Goal: Task Accomplishment & Management: Complete application form

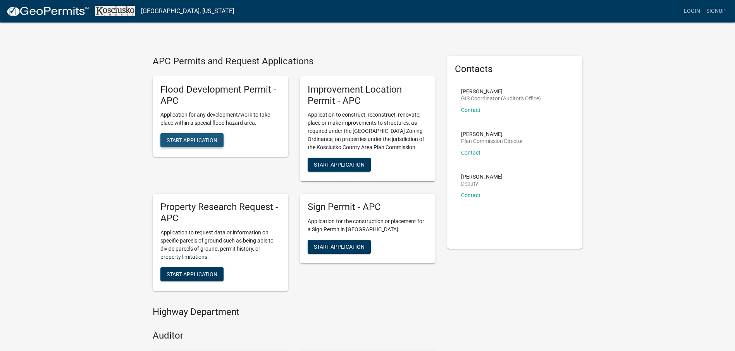
click at [188, 136] on button "Start Application" at bounding box center [191, 140] width 63 height 14
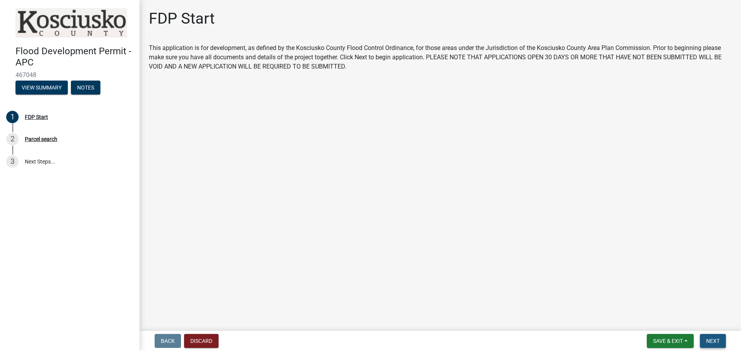
click at [712, 340] on span "Next" at bounding box center [713, 341] width 14 height 6
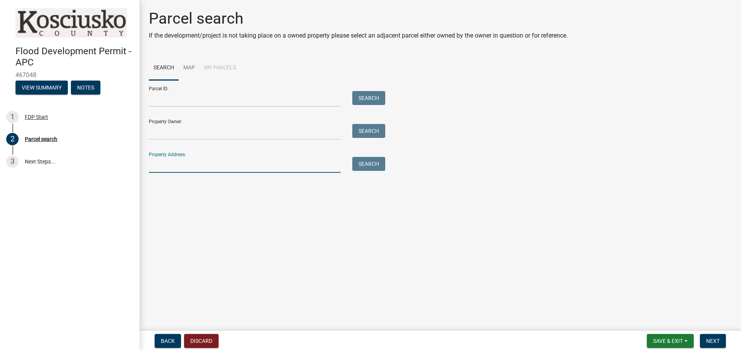
click at [161, 163] on input "Property Address:" at bounding box center [245, 165] width 192 height 16
click at [370, 162] on button "Search" at bounding box center [368, 164] width 33 height 14
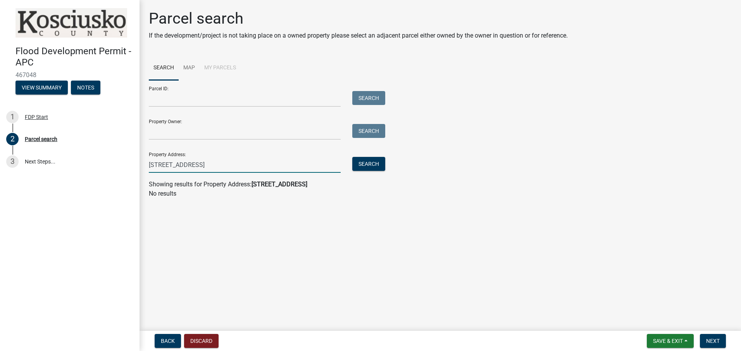
click at [179, 164] on input "[STREET_ADDRESS]" at bounding box center [245, 165] width 192 height 16
click at [368, 163] on button "Search" at bounding box center [368, 164] width 33 height 14
click at [145, 164] on div "[STREET_ADDRESS]" at bounding box center [244, 165] width 203 height 16
click at [255, 163] on input "[STREET_ADDRESS]" at bounding box center [245, 165] width 192 height 16
click at [366, 164] on button "Search" at bounding box center [368, 164] width 33 height 14
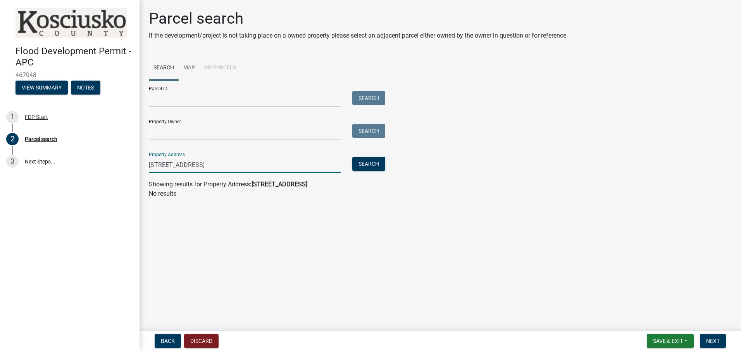
click at [226, 164] on input "[STREET_ADDRESS]" at bounding box center [245, 165] width 192 height 16
type input "[STREET_ADDRESS]"
click at [367, 162] on button "Search" at bounding box center [368, 164] width 33 height 14
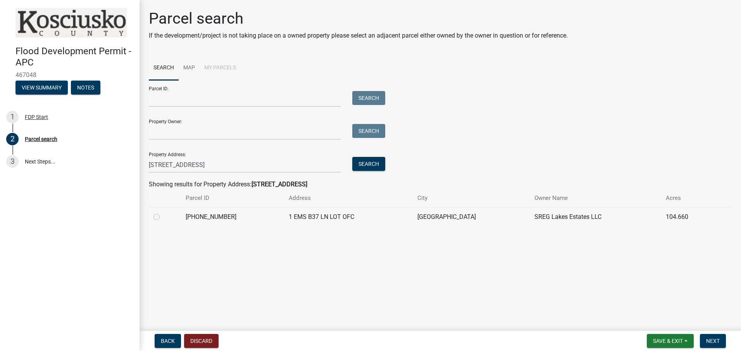
click at [163, 212] on label at bounding box center [163, 212] width 0 height 0
click at [163, 217] on input "radio" at bounding box center [165, 214] width 5 height 5
radio input "true"
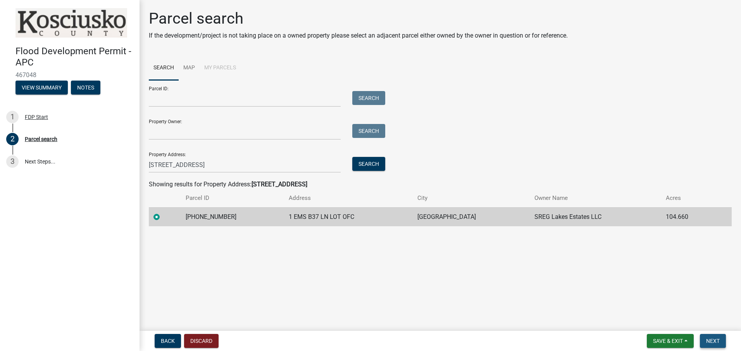
click at [712, 341] on span "Next" at bounding box center [713, 341] width 14 height 6
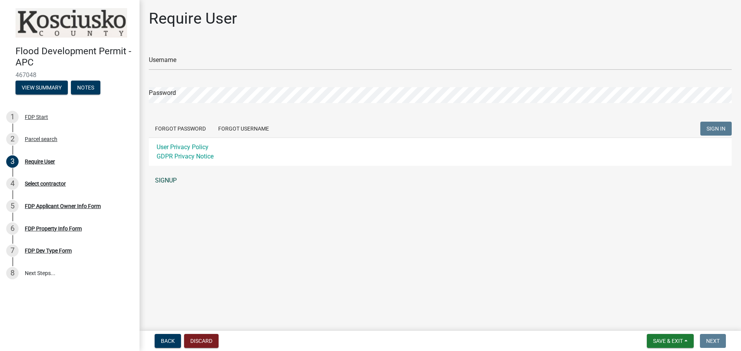
click at [164, 179] on link "SIGNUP" at bounding box center [440, 180] width 583 height 15
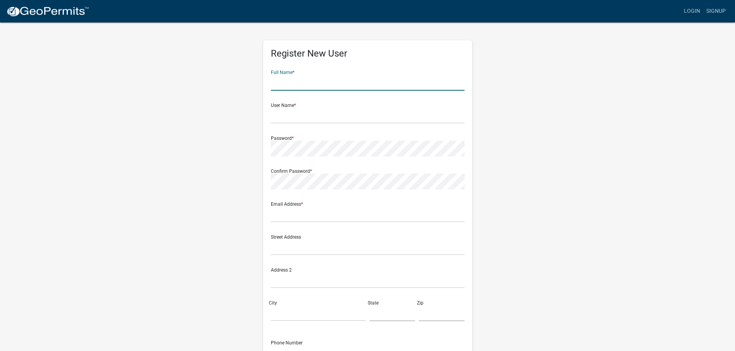
drag, startPoint x: 276, startPoint y: 85, endPoint x: 266, endPoint y: 82, distance: 10.5
click at [276, 85] on input "text" at bounding box center [368, 83] width 194 height 16
type input "[PERSON_NAME]"
type input "[EMAIL_ADDRESS][DOMAIN_NAME]"
type input "[STREET_ADDRESS]"
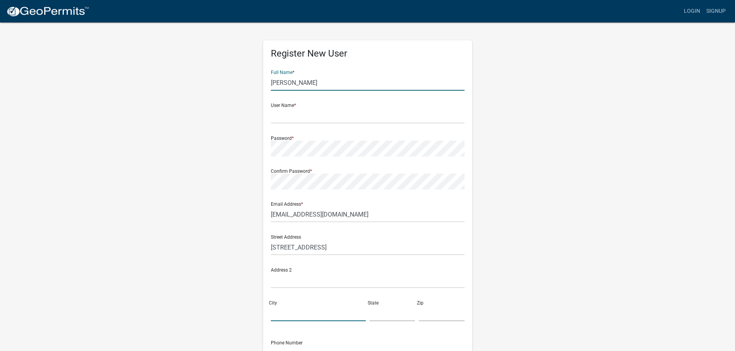
type input "Mishawaka"
type input "[US_STATE]"
type input "46545"
type input "5743400688"
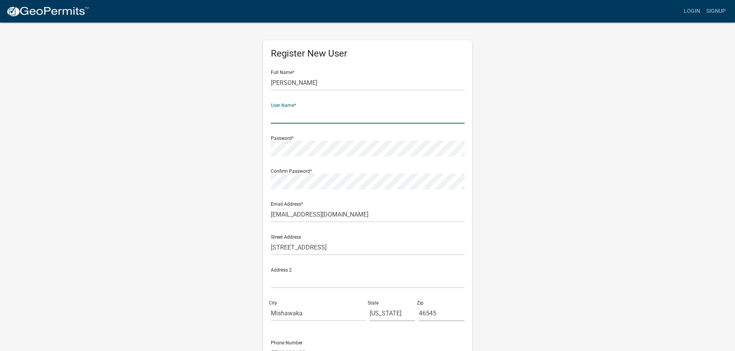
click at [280, 115] on input "text" at bounding box center [368, 116] width 194 height 16
type input "PKW"
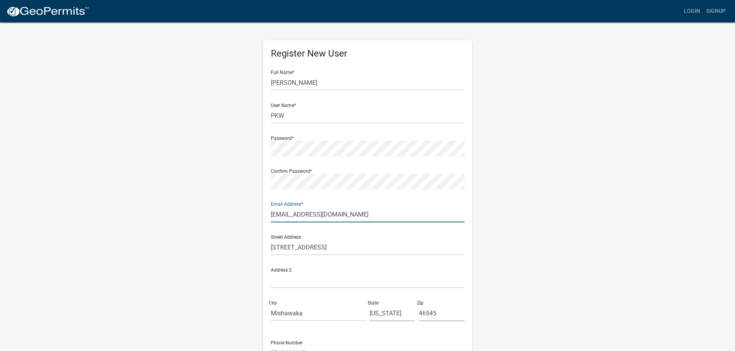
click at [335, 211] on input "[EMAIL_ADDRESS][DOMAIN_NAME]" at bounding box center [368, 214] width 194 height 16
type input "[EMAIL_ADDRESS][DOMAIN_NAME]"
click at [342, 248] on input "[STREET_ADDRESS]" at bounding box center [368, 247] width 194 height 16
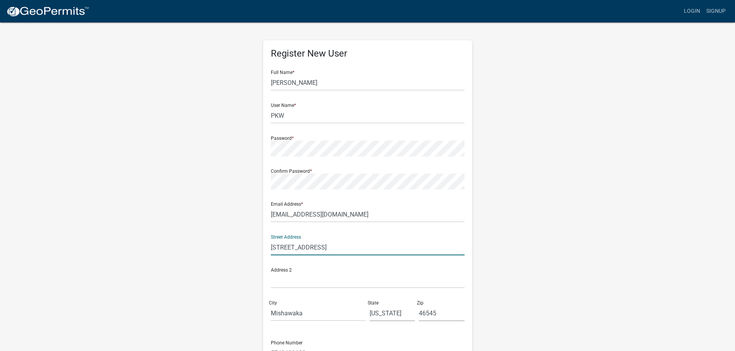
click at [341, 249] on input "[STREET_ADDRESS]" at bounding box center [368, 247] width 194 height 16
type input "1920 M"
click at [332, 215] on input "[EMAIL_ADDRESS][DOMAIN_NAME]" at bounding box center [368, 214] width 194 height 16
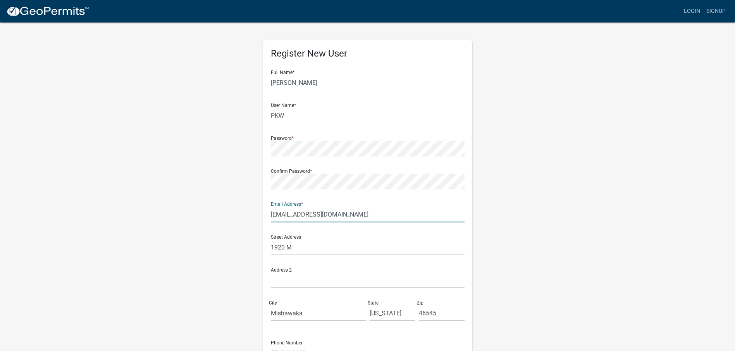
click at [332, 215] on input "[EMAIL_ADDRESS][DOMAIN_NAME]" at bounding box center [368, 214] width 194 height 16
type input "[EMAIL_ADDRESS][DOMAIN_NAME]"
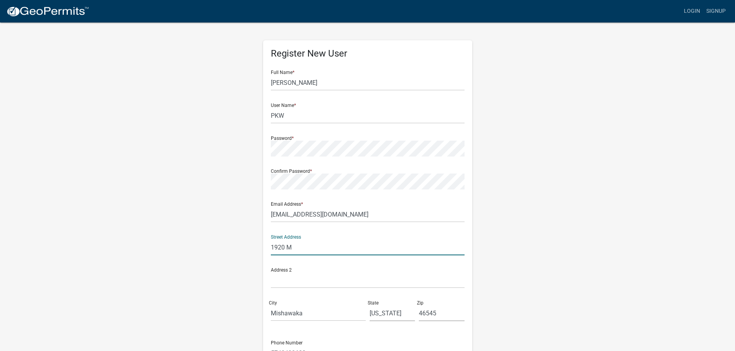
click at [271, 250] on input "1920 M" at bounding box center [368, 247] width 194 height 16
click at [299, 246] on input "1920 M" at bounding box center [368, 247] width 194 height 16
type input "1 EMS B37"
type input "Lot 7"
click at [310, 312] on input "Mishawaka" at bounding box center [318, 313] width 95 height 16
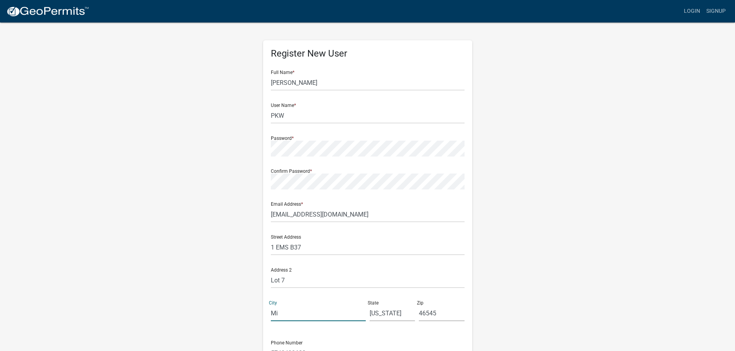
type input "M"
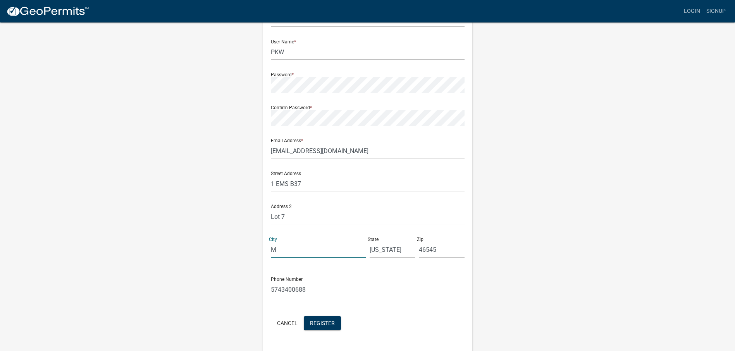
scroll to position [77, 0]
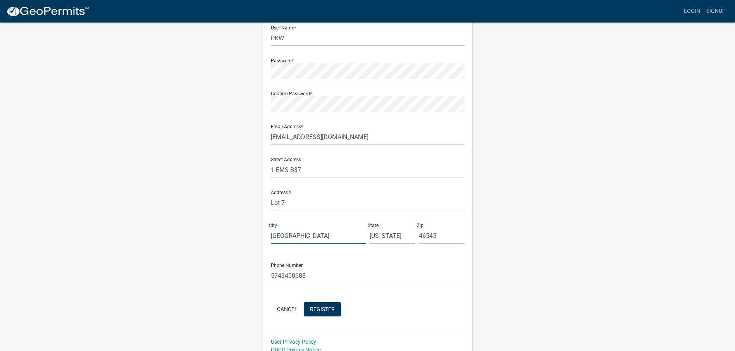
type input "[GEOGRAPHIC_DATA]"
type input "46582"
click at [334, 138] on input "[EMAIL_ADDRESS][DOMAIN_NAME]" at bounding box center [368, 137] width 194 height 16
click at [331, 137] on input "[EMAIL_ADDRESS][DOMAIN_NAME]" at bounding box center [368, 137] width 194 height 16
click at [204, 335] on div "Register New User Full Name * [PERSON_NAME] User Name * PKW Password * Confirm …" at bounding box center [368, 151] width 442 height 415
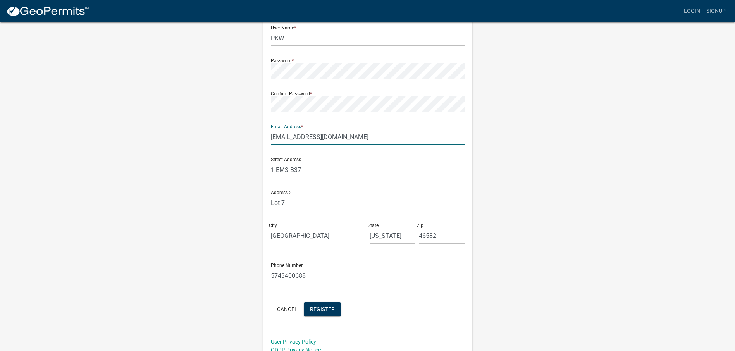
click at [329, 138] on input "[EMAIL_ADDRESS][DOMAIN_NAME]" at bounding box center [368, 137] width 194 height 16
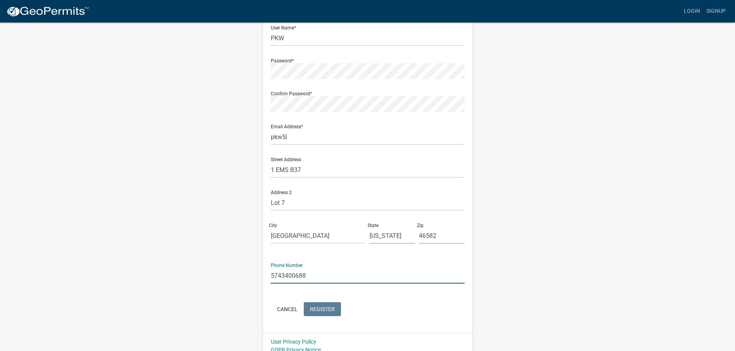
click at [318, 279] on input "5743400688" at bounding box center [368, 276] width 194 height 16
click at [294, 134] on input "pkw5l" at bounding box center [368, 137] width 194 height 16
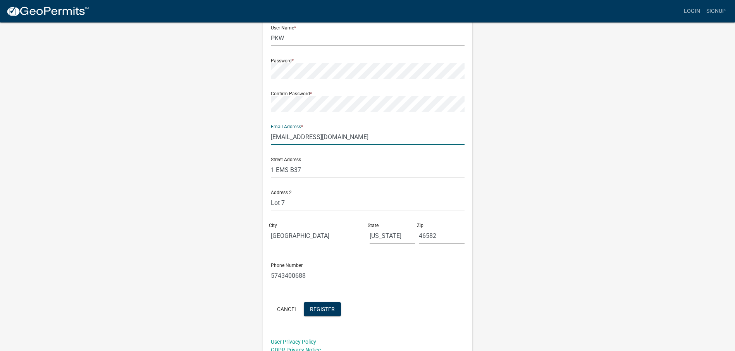
type input "[EMAIL_ADDRESS][DOMAIN_NAME]"
click at [505, 172] on div "Register New User Full Name * [PERSON_NAME] User Name * PKW Password * Confirm …" at bounding box center [368, 151] width 442 height 415
click at [320, 308] on span "Register" at bounding box center [322, 309] width 25 height 6
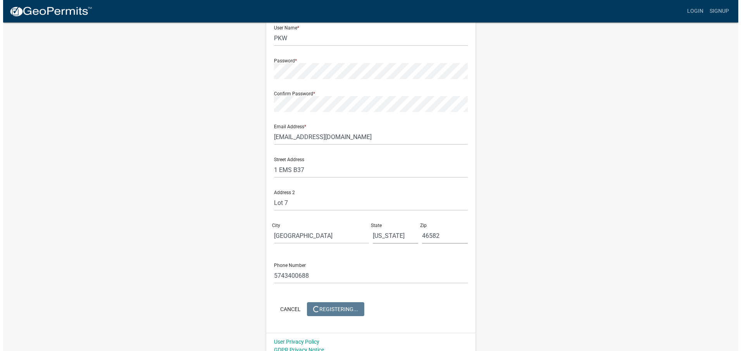
scroll to position [0, 0]
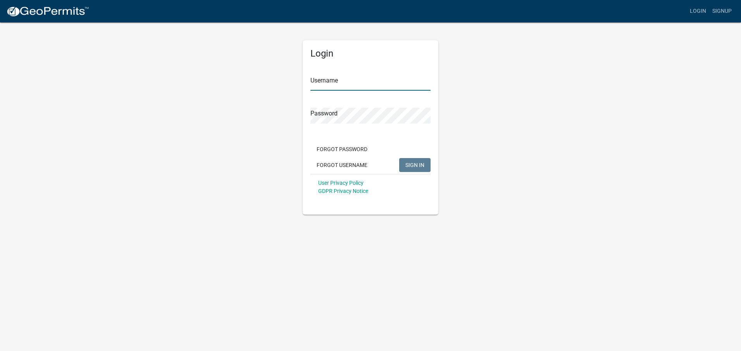
click at [362, 81] on input "Username" at bounding box center [370, 83] width 120 height 16
type input "PKW"
click at [412, 165] on span "SIGN IN" at bounding box center [414, 165] width 19 height 6
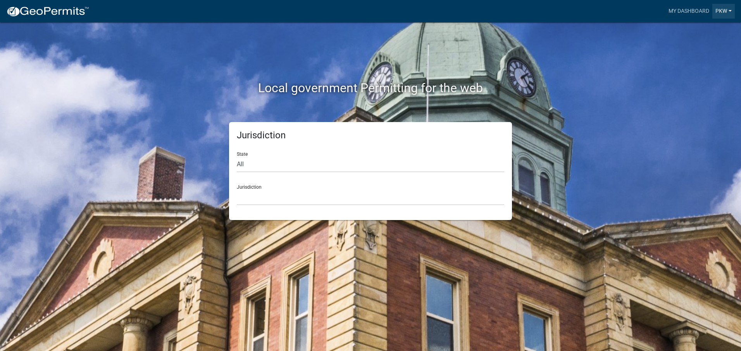
click at [719, 11] on link "PKW" at bounding box center [723, 11] width 22 height 15
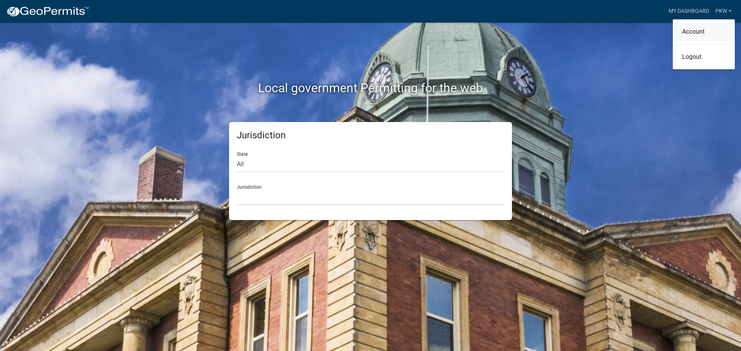
click at [698, 32] on link "Account" at bounding box center [704, 31] width 62 height 19
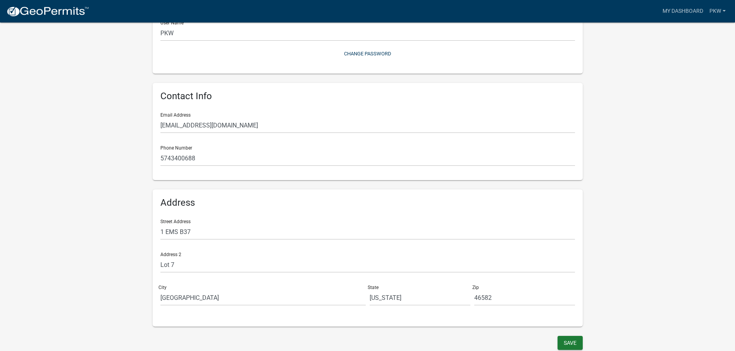
scroll to position [100, 0]
click at [571, 340] on button "Save" at bounding box center [569, 342] width 25 height 14
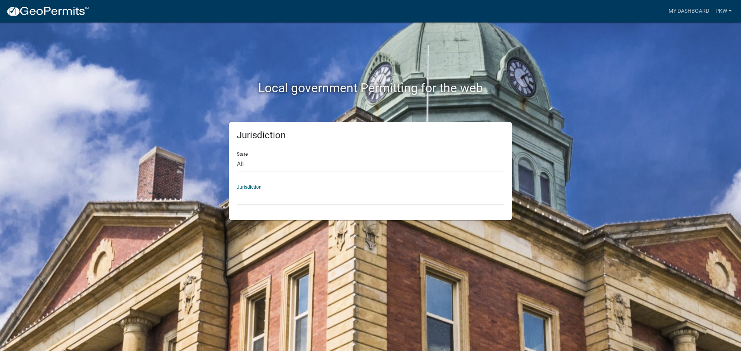
click at [278, 194] on select "Custer County, Colorado Cook County, Georgia Crawford County, Georgia Gilmer Co…" at bounding box center [370, 197] width 267 height 16
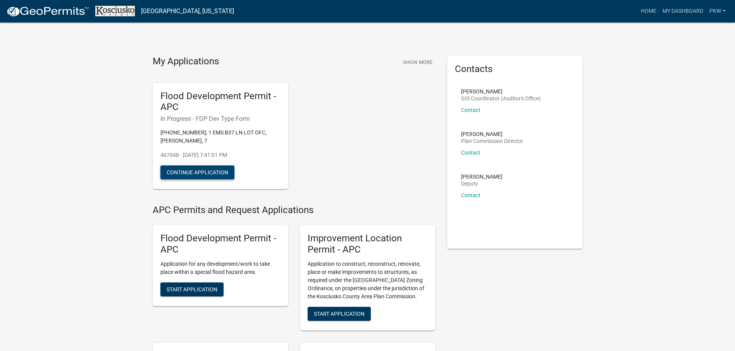
click at [193, 170] on button "Continue Application" at bounding box center [197, 172] width 74 height 14
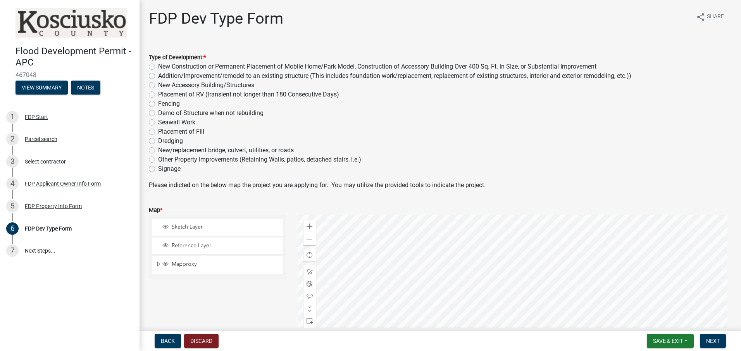
click at [158, 74] on label "Addition/Improvement/remodel to an existing structure (This includes foundation…" at bounding box center [394, 75] width 473 height 9
click at [158, 74] on input "Addition/Improvement/remodel to an existing structure (This includes foundation…" at bounding box center [160, 73] width 5 height 5
radio input "true"
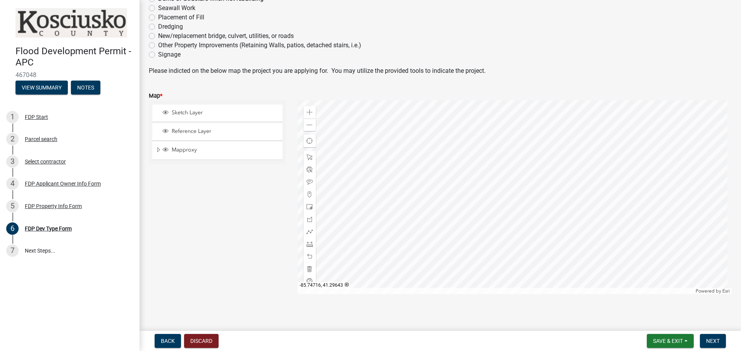
scroll to position [118, 0]
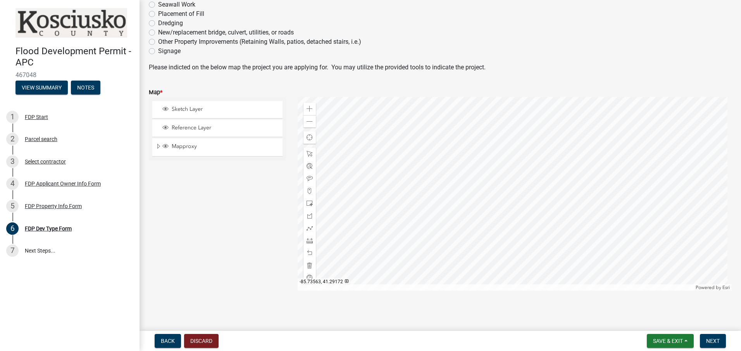
click at [502, 169] on div at bounding box center [515, 194] width 434 height 194
click at [511, 162] on div at bounding box center [515, 194] width 434 height 194
click at [713, 340] on span "Next" at bounding box center [713, 341] width 14 height 6
click at [208, 110] on span "Sketch Layer" at bounding box center [225, 109] width 110 height 7
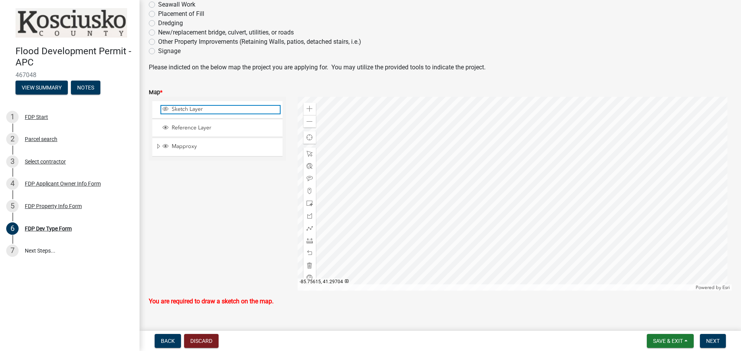
click at [178, 108] on span "Sketch Layer" at bounding box center [225, 109] width 110 height 7
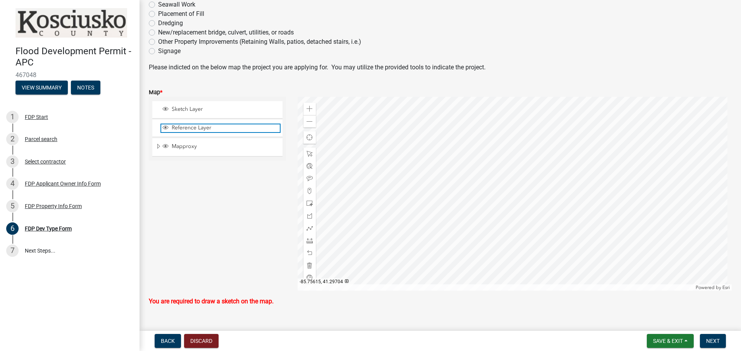
click at [182, 127] on span "Reference Layer" at bounding box center [225, 127] width 110 height 7
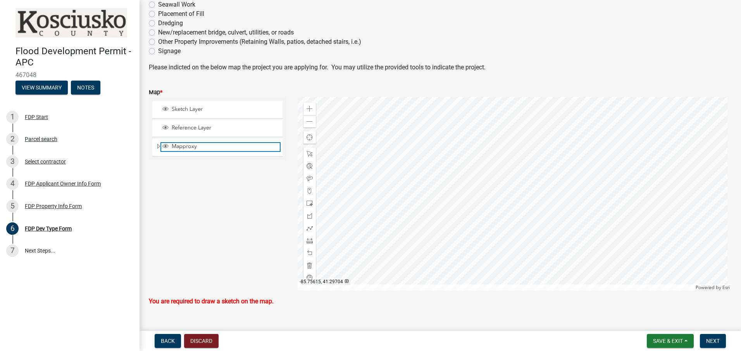
click at [179, 147] on span "Mapproxy" at bounding box center [225, 146] width 110 height 7
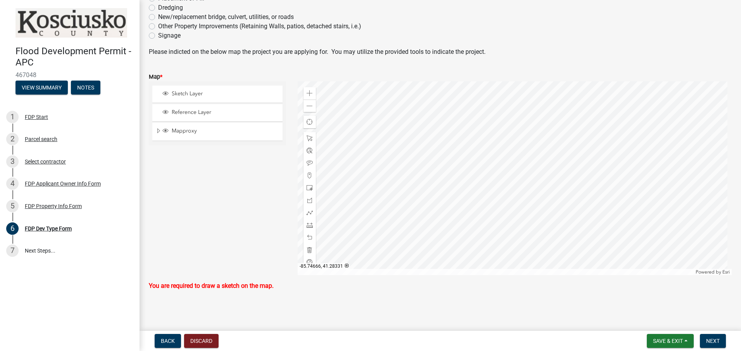
click at [224, 286] on p "You are required to draw a sketch on the map." at bounding box center [440, 285] width 583 height 9
click at [308, 161] on span at bounding box center [309, 163] width 6 height 6
click at [325, 163] on div at bounding box center [515, 178] width 434 height 194
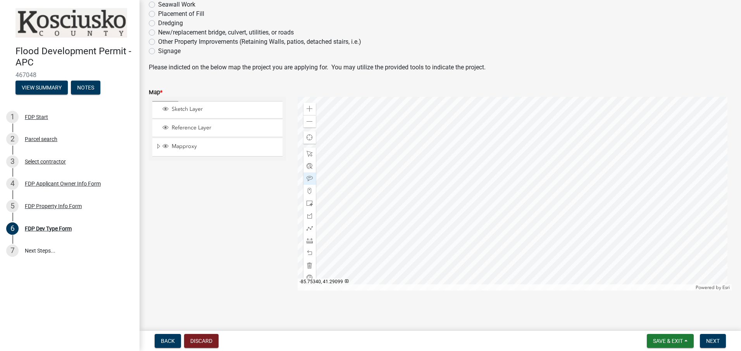
scroll to position [118, 0]
click at [362, 170] on div at bounding box center [515, 194] width 434 height 194
click at [377, 158] on div at bounding box center [515, 194] width 434 height 194
click at [540, 155] on div at bounding box center [515, 194] width 434 height 194
click at [368, 158] on div at bounding box center [515, 194] width 434 height 194
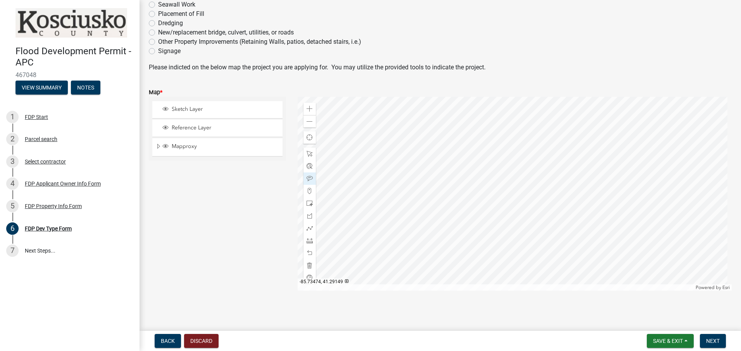
click at [542, 155] on div at bounding box center [515, 194] width 434 height 194
click at [712, 339] on span "Next" at bounding box center [713, 341] width 14 height 6
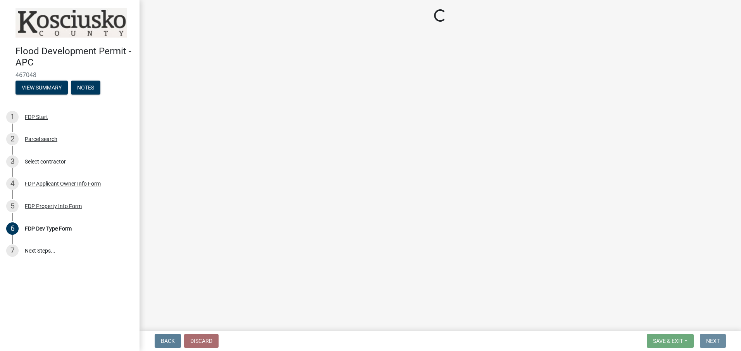
scroll to position [0, 0]
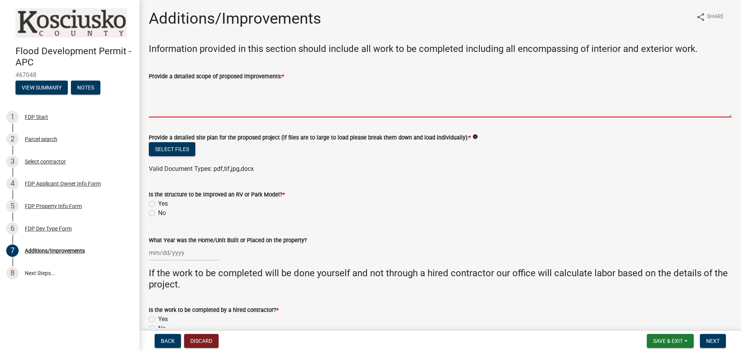
click at [157, 104] on textarea "Provide a detailed scope of proposed improvements: *" at bounding box center [440, 99] width 583 height 36
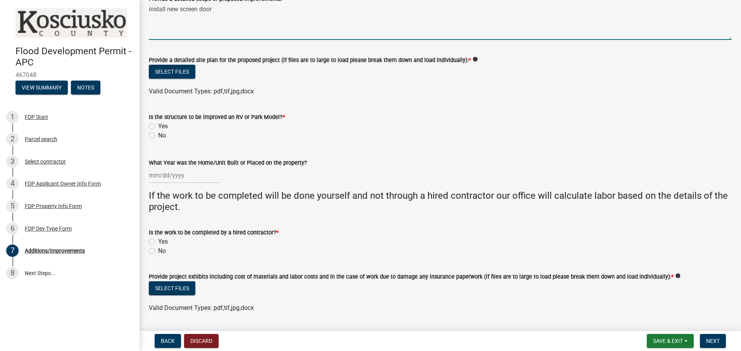
scroll to position [39, 0]
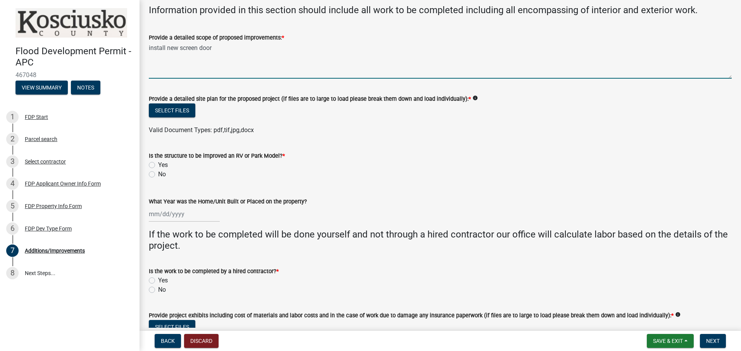
type textarea "install new screen door"
click at [158, 174] on label "No" at bounding box center [162, 174] width 8 height 9
click at [158, 174] on input "No" at bounding box center [160, 172] width 5 height 5
radio input "true"
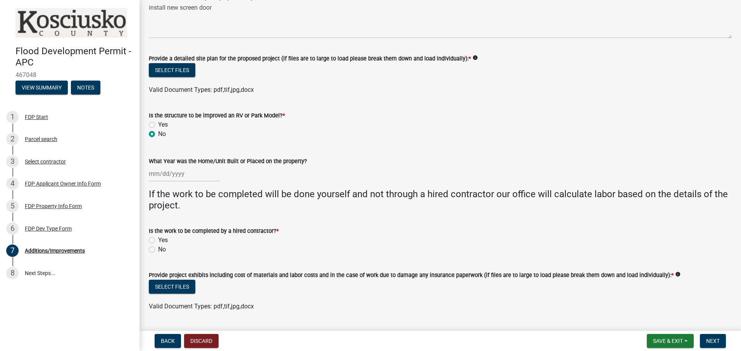
scroll to position [116, 0]
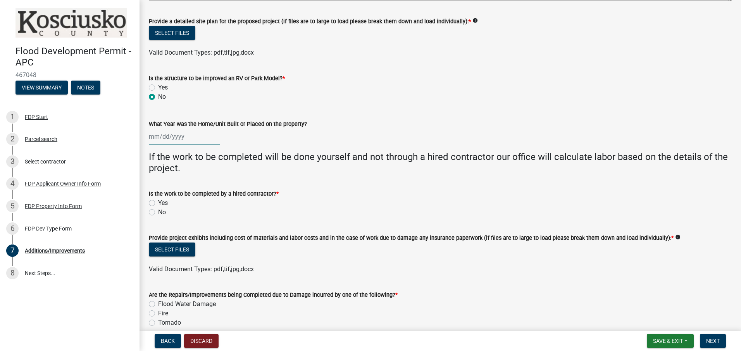
click at [192, 138] on div at bounding box center [184, 137] width 71 height 16
select select "8"
select select "2025"
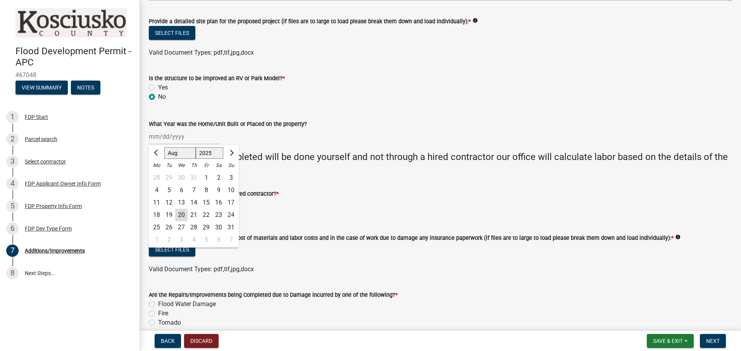
click at [307, 136] on div "Jan Feb Mar Apr May Jun Jul Aug Sep Oct Nov Dec 1525 1526 1527 1528 1529 1530 1…" at bounding box center [440, 137] width 583 height 16
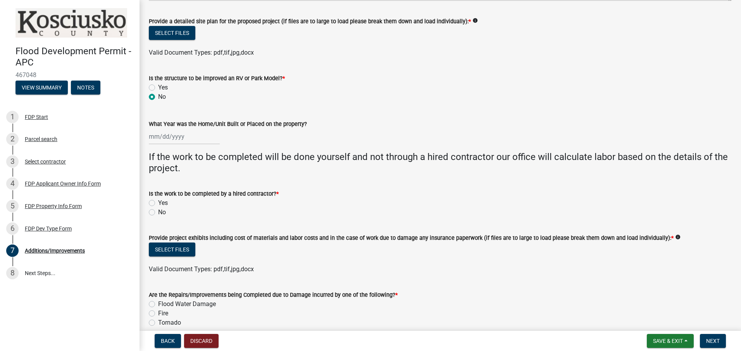
click at [197, 135] on div at bounding box center [184, 137] width 71 height 16
select select "8"
select select "2025"
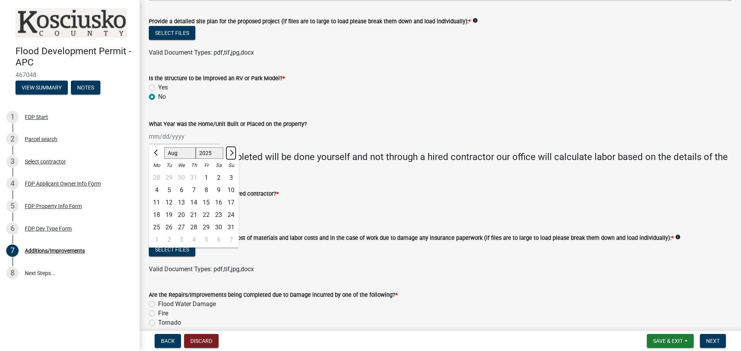
click at [231, 153] on span "Next month" at bounding box center [231, 153] width 6 height 6
click at [157, 152] on span "Previous month" at bounding box center [157, 153] width 6 height 6
select select "6"
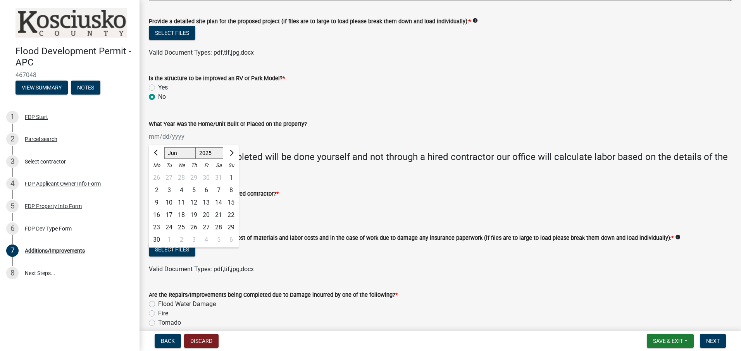
click at [210, 151] on select "1525 1526 1527 1528 1529 1530 1531 1532 1533 1534 1535 1536 1537 1538 1539 1540…" at bounding box center [210, 153] width 28 height 12
select select "1975"
click at [196, 147] on select "1525 1526 1527 1528 1529 1530 1531 1532 1533 1534 1535 1536 1537 1538 1539 1540…" at bounding box center [210, 153] width 28 height 12
click at [173, 152] on select "Jan Feb Mar Apr May Jun Jul Aug Sep Oct Nov Dec" at bounding box center [179, 153] width 31 height 12
select select "8"
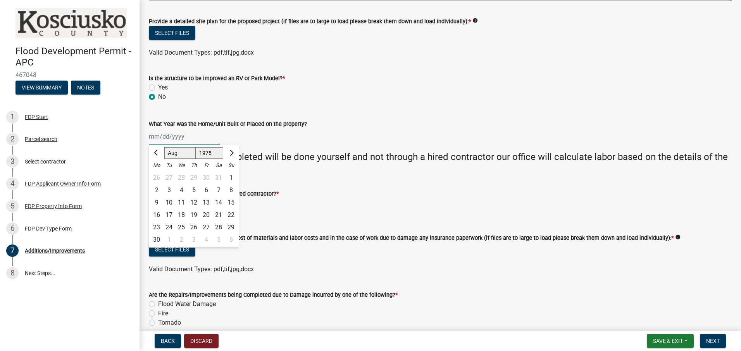
click at [164, 147] on select "Jan Feb Mar Apr May Jun Jul Aug Sep Oct Nov Dec" at bounding box center [179, 153] width 31 height 12
click at [182, 213] on div "20" at bounding box center [181, 215] width 12 height 12
type input "08/20/1975"
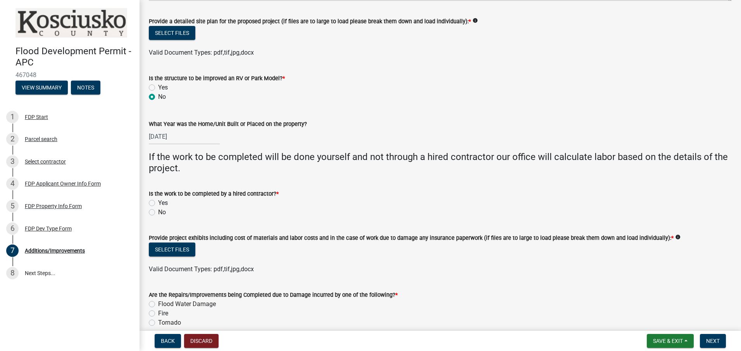
click at [368, 85] on div "Yes" at bounding box center [440, 87] width 583 height 9
click at [158, 212] on label "No" at bounding box center [162, 212] width 8 height 9
click at [158, 212] on input "No" at bounding box center [160, 210] width 5 height 5
radio input "true"
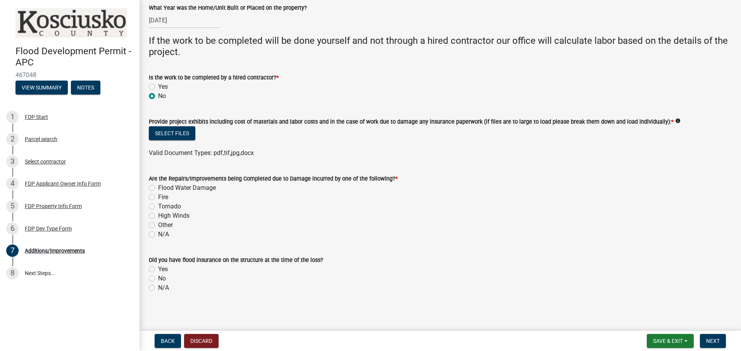
scroll to position [234, 0]
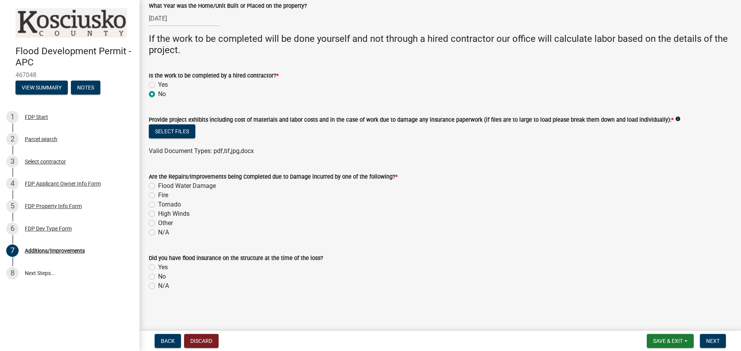
click at [158, 231] on label "N/A" at bounding box center [163, 232] width 11 height 9
click at [158, 231] on input "N/A" at bounding box center [160, 230] width 5 height 5
radio input "true"
click at [158, 276] on label "No" at bounding box center [162, 276] width 8 height 9
click at [158, 276] on input "No" at bounding box center [160, 274] width 5 height 5
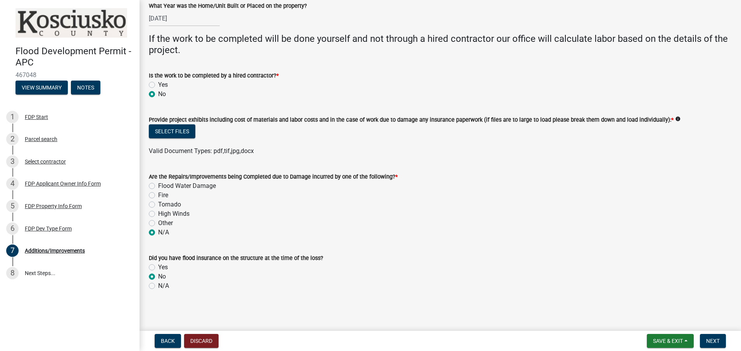
radio input "true"
click at [711, 339] on span "Next" at bounding box center [713, 341] width 14 height 6
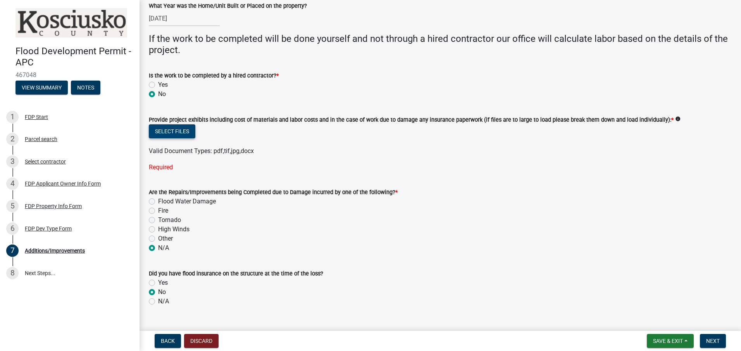
click at [167, 131] on button "Select files" at bounding box center [172, 131] width 46 height 14
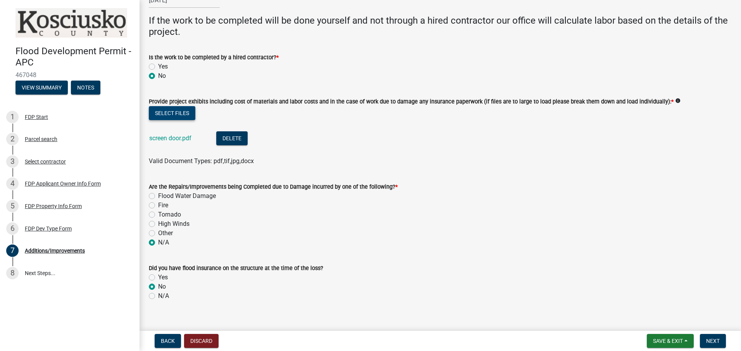
scroll to position [278, 0]
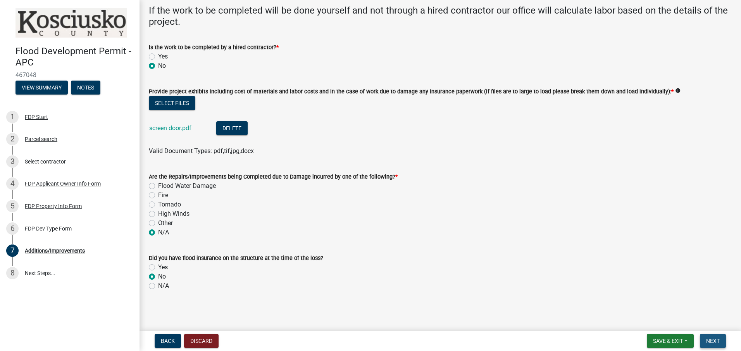
click at [716, 341] on span "Next" at bounding box center [713, 341] width 14 height 6
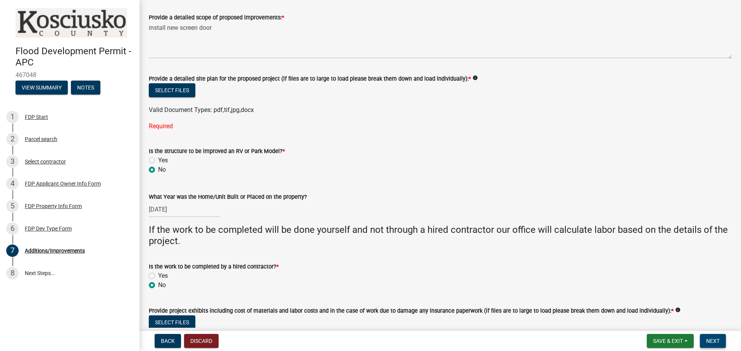
scroll to position [46, 0]
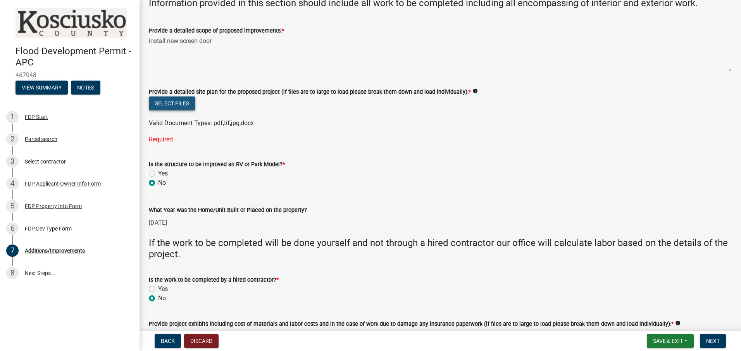
click at [166, 103] on button "Select files" at bounding box center [172, 103] width 46 height 14
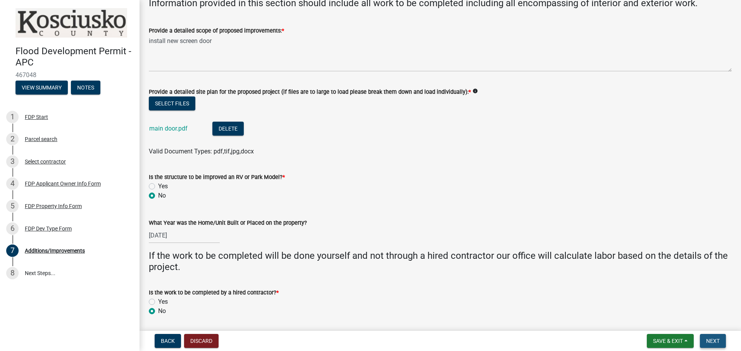
click at [717, 341] on span "Next" at bounding box center [713, 341] width 14 height 6
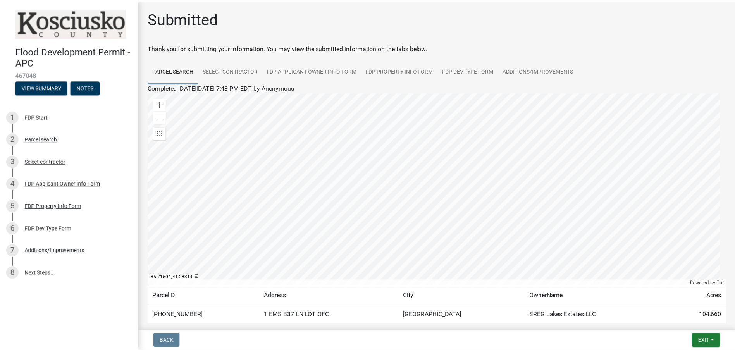
scroll to position [39, 0]
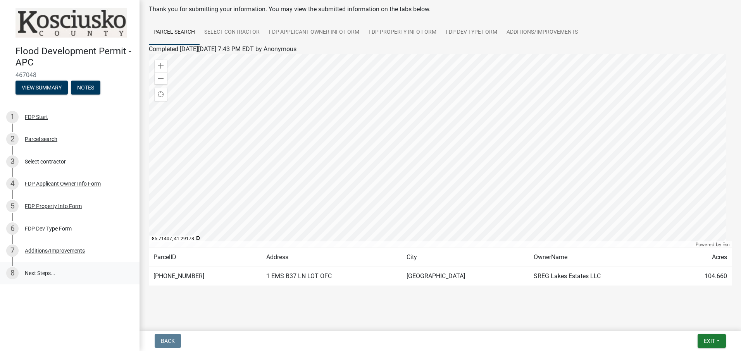
click at [33, 271] on link "8 Next Steps..." at bounding box center [69, 273] width 139 height 22
click at [35, 273] on link "8 Next Steps..." at bounding box center [69, 273] width 139 height 22
click at [705, 341] on span "Exit" at bounding box center [709, 341] width 11 height 6
click at [680, 320] on button "Save & Exit" at bounding box center [695, 320] width 62 height 19
